Goal: Task Accomplishment & Management: Use online tool/utility

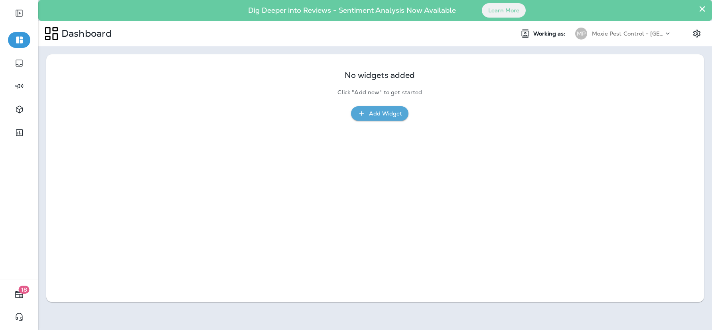
click at [600, 34] on p "Moxie Pest Control - [GEOGRAPHIC_DATA]" at bounding box center [628, 33] width 72 height 6
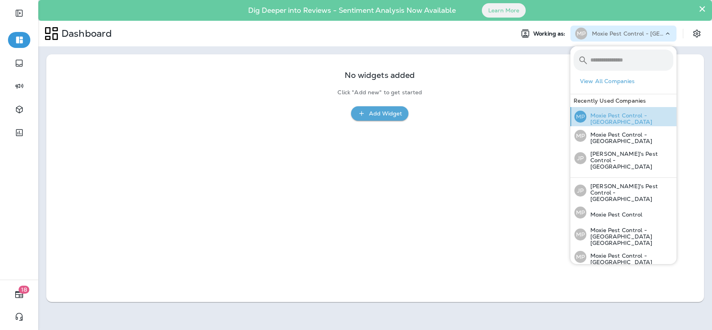
click at [612, 111] on div "MP Moxie Pest Control - [GEOGRAPHIC_DATA]" at bounding box center [623, 116] width 105 height 19
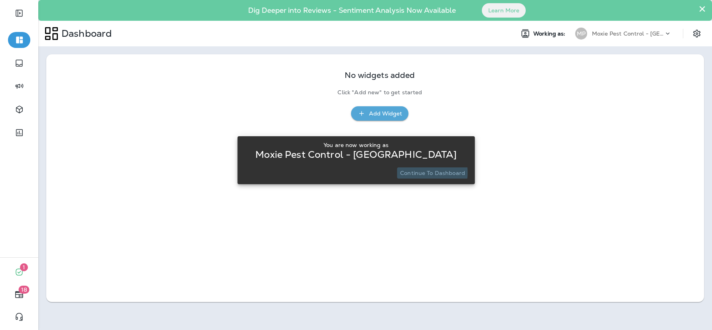
click at [417, 172] on p "Continue to Dashboard" at bounding box center [432, 173] width 65 height 6
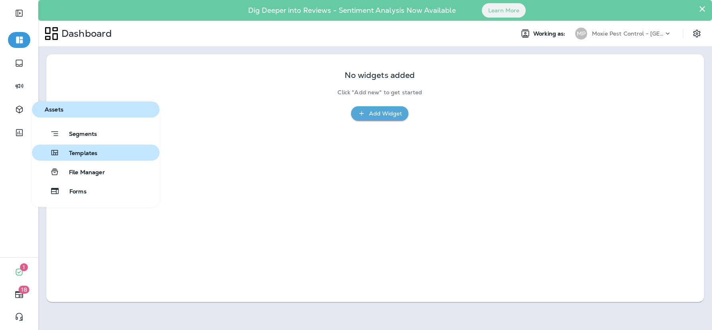
click at [81, 151] on span "Templates" at bounding box center [78, 154] width 38 height 8
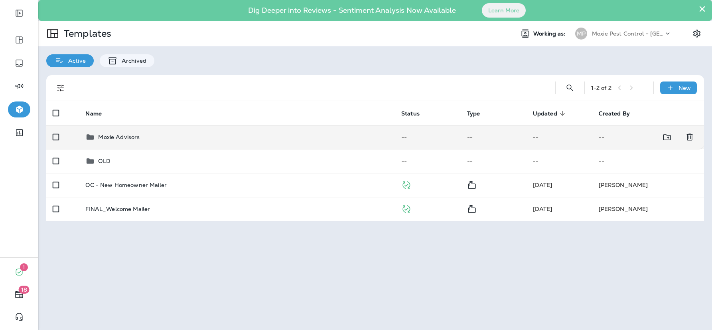
click at [105, 136] on p "Moxie Advisors" at bounding box center [118, 137] width 41 height 6
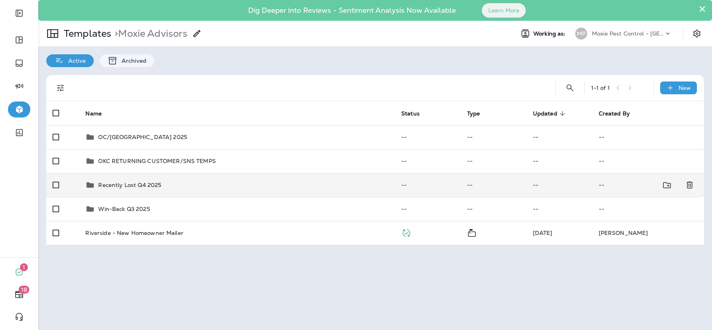
click at [129, 184] on p "Recently Lost Q4 2025" at bounding box center [129, 185] width 63 height 6
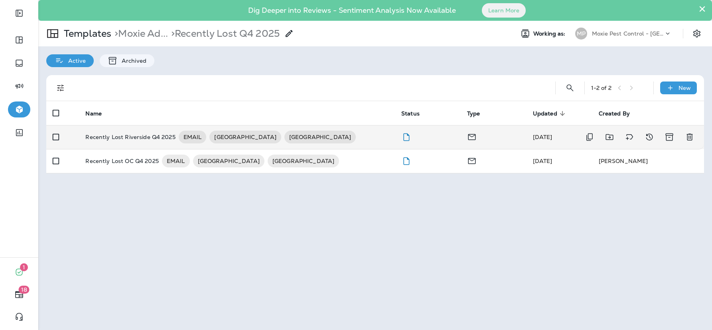
click at [136, 134] on p "Recently Lost Riverside Q4 2025" at bounding box center [130, 136] width 90 height 13
